Goal: Information Seeking & Learning: Learn about a topic

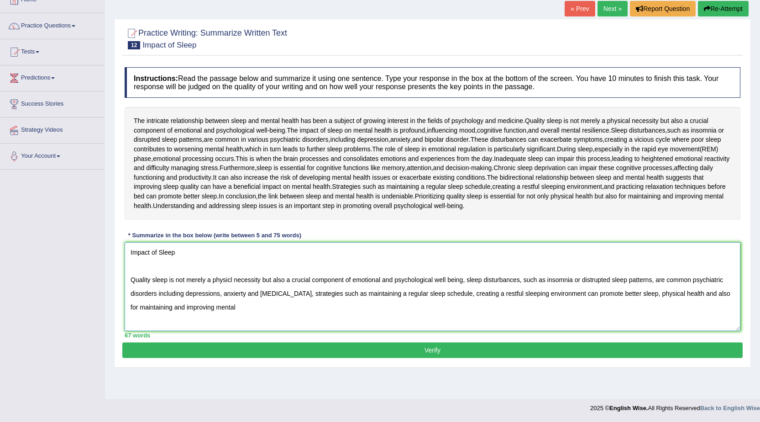
click at [237, 308] on textarea "Impact of Sleep Quality sleep is not merely a physicl necessity but also a cruc…" at bounding box center [433, 286] width 616 height 89
click at [467, 296] on textarea "Impact of Sleep Quality sleep is not merely a physicl necessity but also a cruc…" at bounding box center [433, 286] width 616 height 89
click at [269, 308] on textarea "Impact of Sleep Quality sleep is not merely a physicl necessity but also a cruc…" at bounding box center [433, 286] width 616 height 89
type textarea "Impact of Sleep Quality sleep is not merely a physicl necessity but also a cruc…"
click at [440, 353] on button "Verify" at bounding box center [432, 350] width 621 height 16
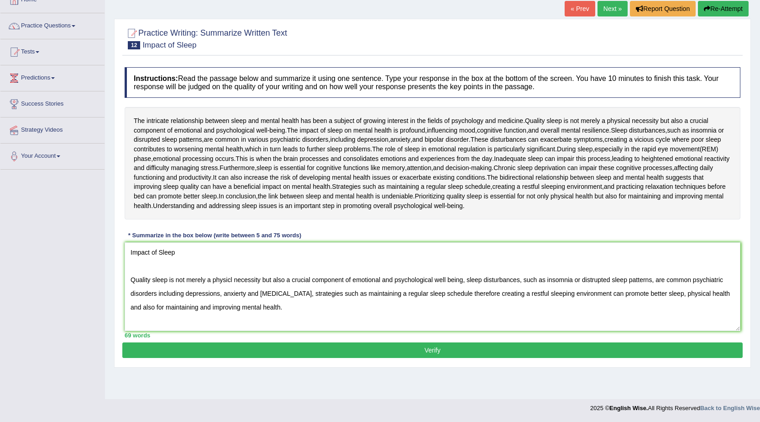
click at [0, 0] on blockquote "." at bounding box center [0, 0] width 0 height 0
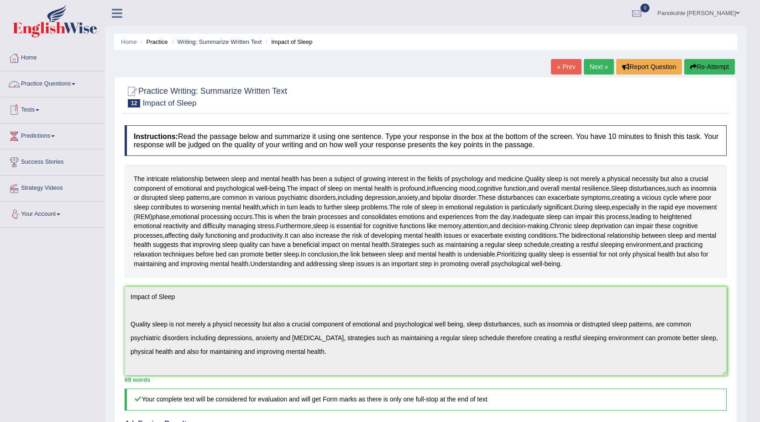
click at [77, 83] on link "Practice Questions" at bounding box center [52, 82] width 104 height 23
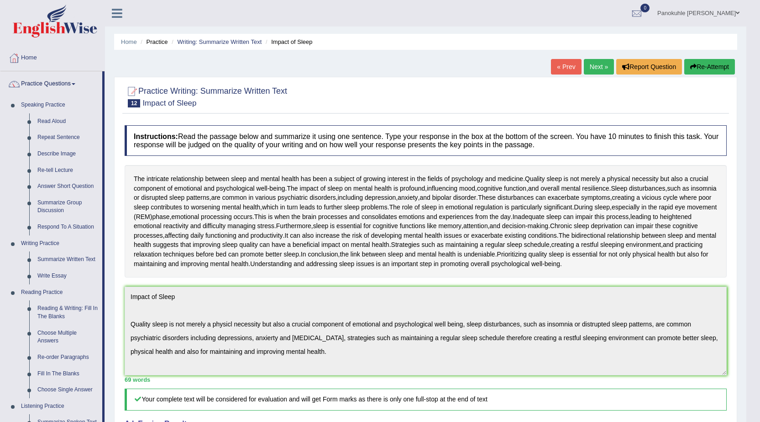
click at [77, 83] on link "Practice Questions" at bounding box center [51, 82] width 102 height 23
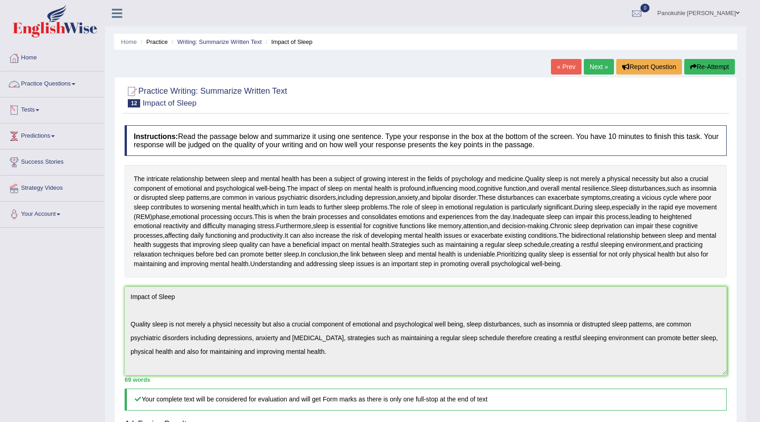
click at [77, 82] on link "Practice Questions" at bounding box center [52, 82] width 104 height 23
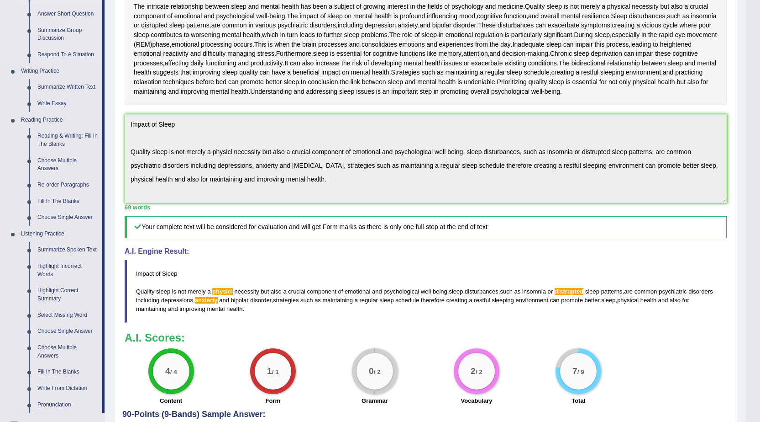
scroll to position [183, 0]
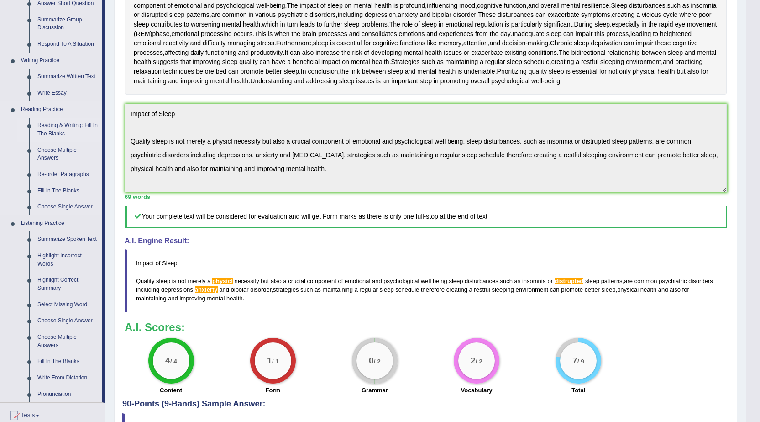
click at [68, 123] on link "Reading & Writing: Fill In The Blanks" at bounding box center [67, 129] width 69 height 24
click at [56, 122] on link "Reading & Writing: Fill In The Blanks" at bounding box center [67, 129] width 69 height 24
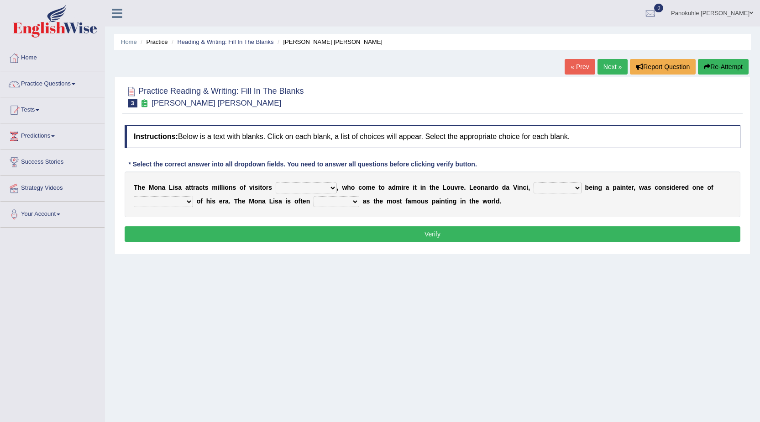
click at [333, 190] on select "around the year the all year all year round per year" at bounding box center [306, 187] width 61 height 11
click at [333, 189] on select "around the year the all year all year round per year" at bounding box center [306, 187] width 61 height 11
click at [317, 188] on select "around the year the all year all year round per year" at bounding box center [306, 187] width 61 height 11
click at [331, 186] on select "around the year the all year all year round per year" at bounding box center [306, 187] width 61 height 11
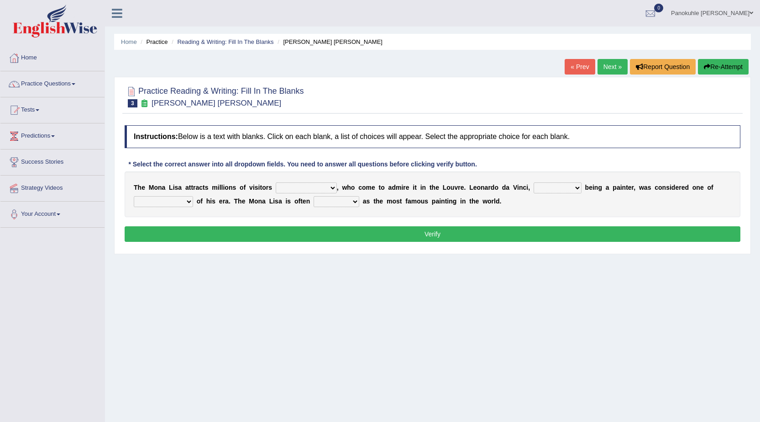
select select "all year round"
click at [276, 182] on select "around the year the all year all year round per year" at bounding box center [306, 187] width 61 height 11
click at [579, 189] on select "rather than as much as as well as as long as" at bounding box center [558, 187] width 48 height 11
click at [534, 182] on select "rather than as much as as well as as long as" at bounding box center [558, 187] width 48 height 11
click at [577, 189] on select "rather than as much as as well as as long as" at bounding box center [558, 187] width 48 height 11
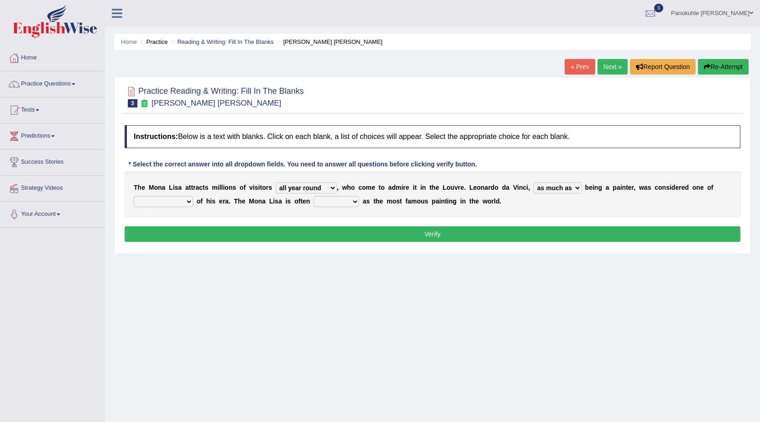
select select "as well as"
click at [534, 182] on select "rather than as much as as well as as long as" at bounding box center [558, 187] width 48 height 11
click at [190, 201] on select "better artists artist the better artist the best artists" at bounding box center [163, 201] width 59 height 11
select select "the best artists"
click at [134, 196] on select "better artists artist the better artist the best artists" at bounding box center [163, 201] width 59 height 11
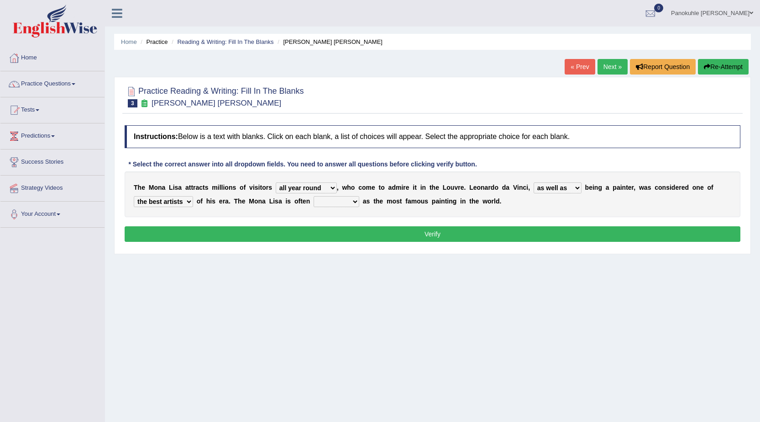
click at [354, 201] on select "classified suggested predicted described" at bounding box center [337, 201] width 46 height 11
select select "classified"
click at [314, 196] on select "classified suggested predicted described" at bounding box center [337, 201] width 46 height 11
click at [434, 232] on button "Verify" at bounding box center [433, 234] width 616 height 16
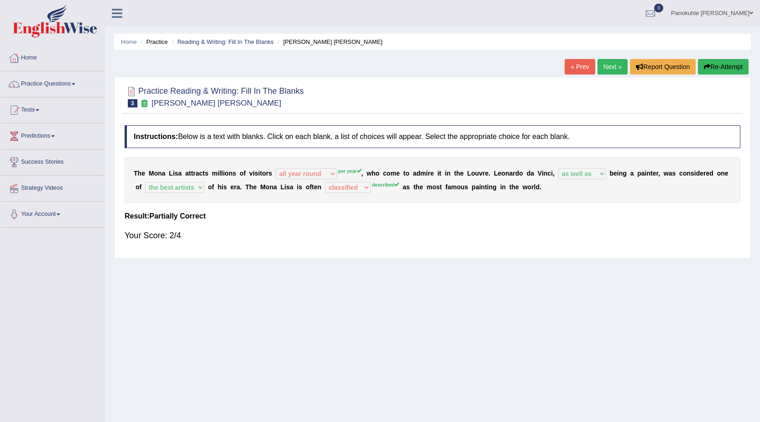
click at [609, 67] on link "Next »" at bounding box center [613, 67] width 30 height 16
